Goal: Transaction & Acquisition: Purchase product/service

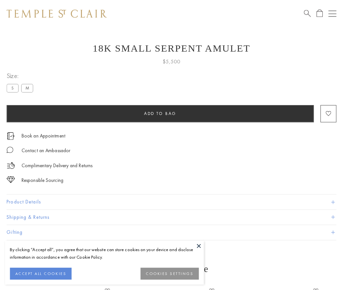
scroll to position [8, 0]
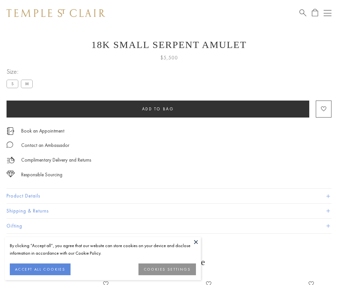
click at [158, 109] on span "Add to bag" at bounding box center [158, 109] width 32 height 6
